Goal: Task Accomplishment & Management: Use online tool/utility

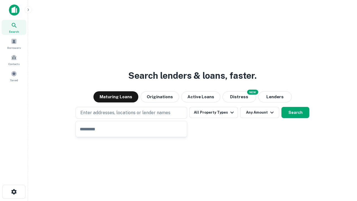
type input "**********"
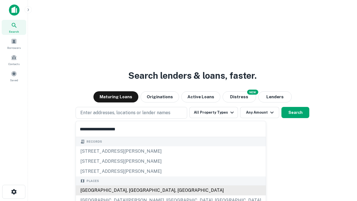
click at [133, 190] on div "[GEOGRAPHIC_DATA], [GEOGRAPHIC_DATA], [GEOGRAPHIC_DATA]" at bounding box center [171, 190] width 190 height 10
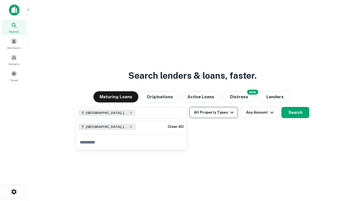
click at [214, 113] on button "All Property Types" at bounding box center [214, 112] width 49 height 11
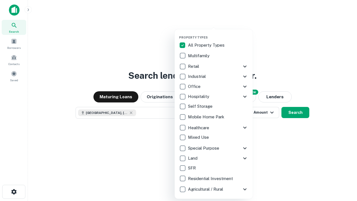
click at [218, 34] on button "button" at bounding box center [218, 34] width 78 height 0
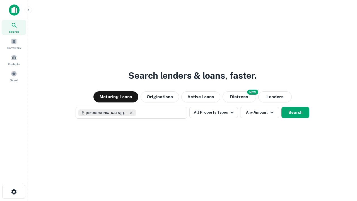
scroll to position [9, 0]
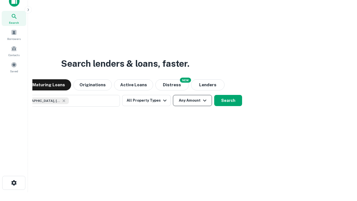
click at [173, 95] on button "Any Amount" at bounding box center [192, 100] width 39 height 11
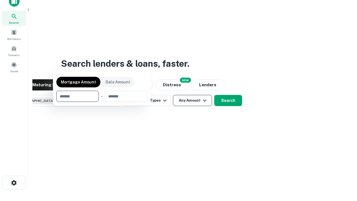
scroll to position [40, 158]
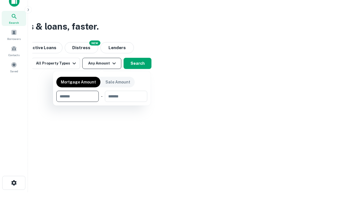
type input "*******"
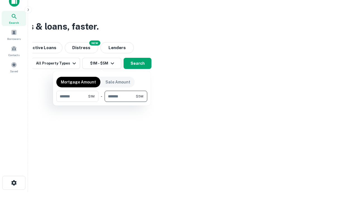
type input "*******"
click at [102, 102] on button "button" at bounding box center [101, 102] width 91 height 0
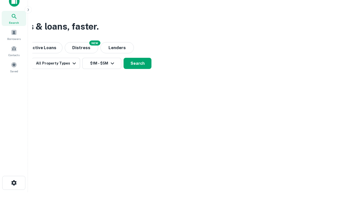
scroll to position [9, 0]
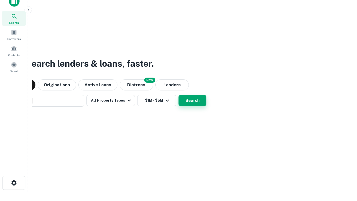
click at [179, 95] on button "Search" at bounding box center [193, 100] width 28 height 11
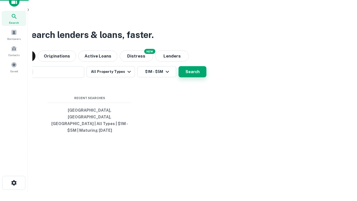
scroll to position [18, 158]
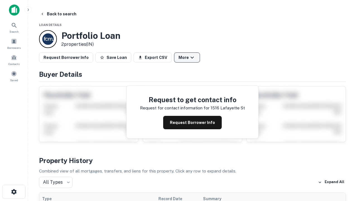
click at [187, 58] on button "More" at bounding box center [187, 57] width 26 height 10
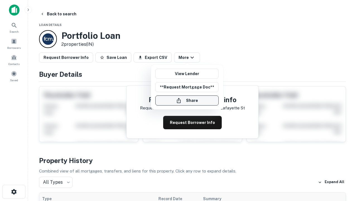
click at [187, 101] on button "Share" at bounding box center [187, 100] width 63 height 10
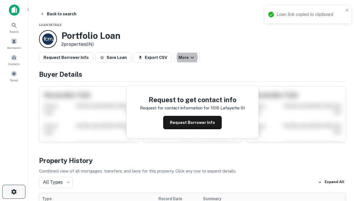
click at [14, 192] on icon "button" at bounding box center [14, 191] width 7 height 7
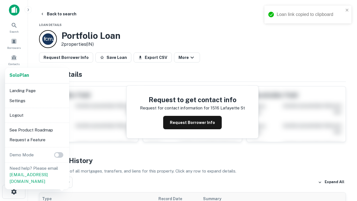
click at [37, 115] on li "Logout" at bounding box center [37, 115] width 60 height 10
